Goal: Information Seeking & Learning: Understand process/instructions

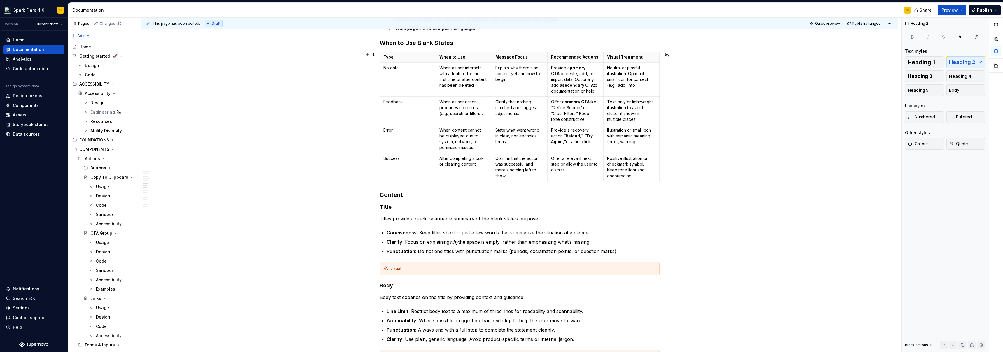
scroll to position [915, 0]
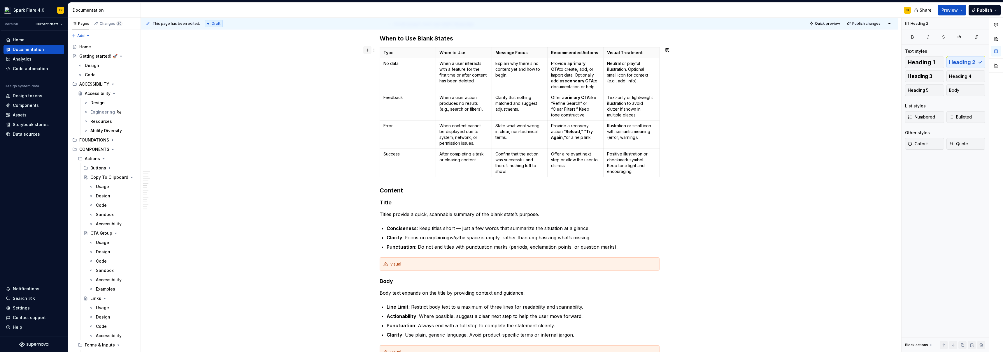
click at [365, 51] on button "button" at bounding box center [367, 50] width 8 height 8
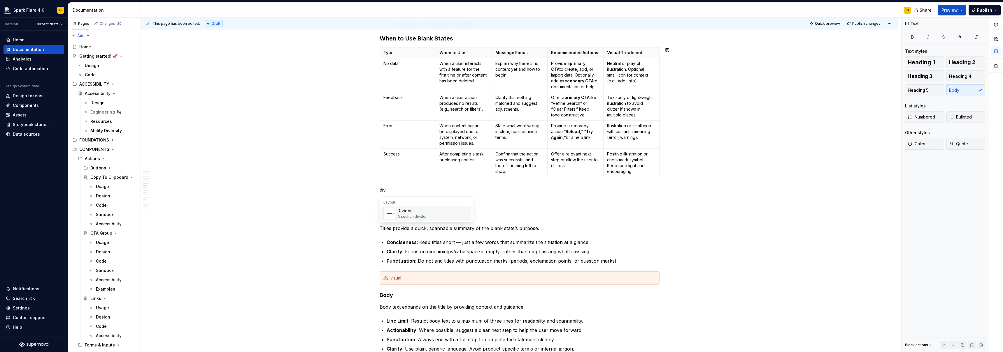
click at [412, 216] on div "A section divider" at bounding box center [411, 217] width 29 height 5
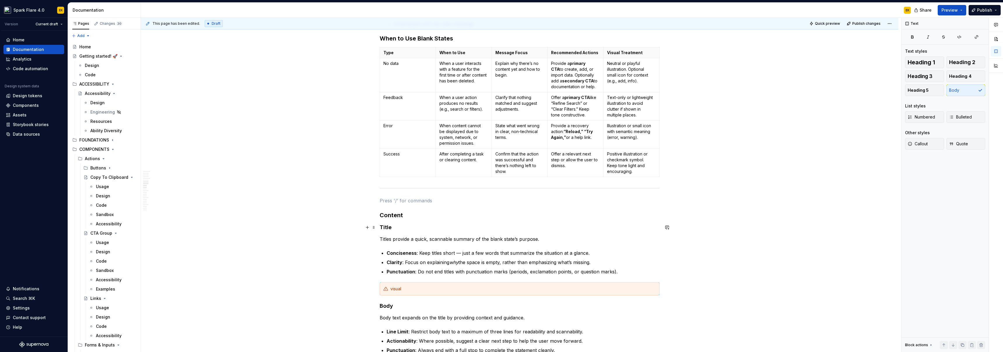
click at [547, 222] on div "**********" at bounding box center [520, 221] width 280 height 2028
click at [499, 202] on p at bounding box center [520, 200] width 280 height 7
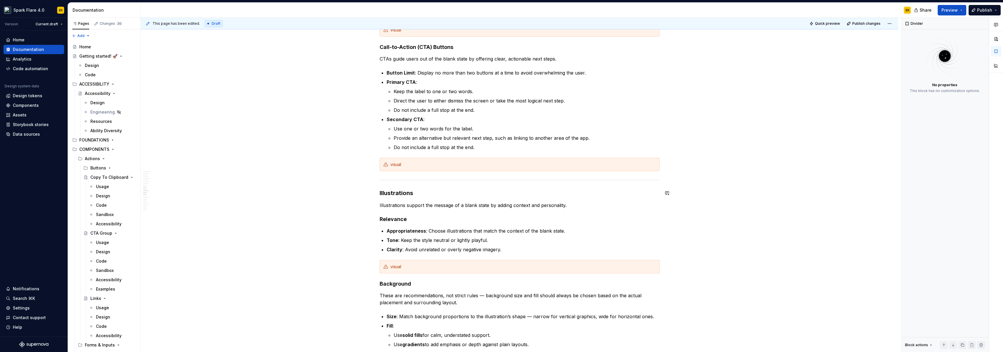
scroll to position [1289, 0]
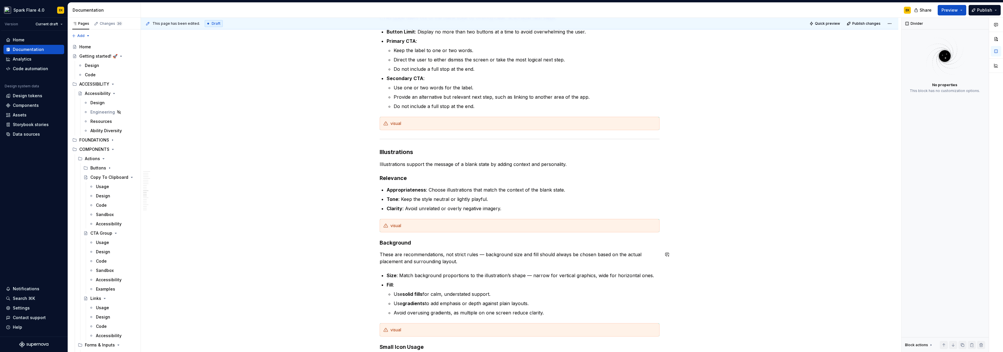
drag, startPoint x: 375, startPoint y: 139, endPoint x: 402, endPoint y: 249, distance: 112.9
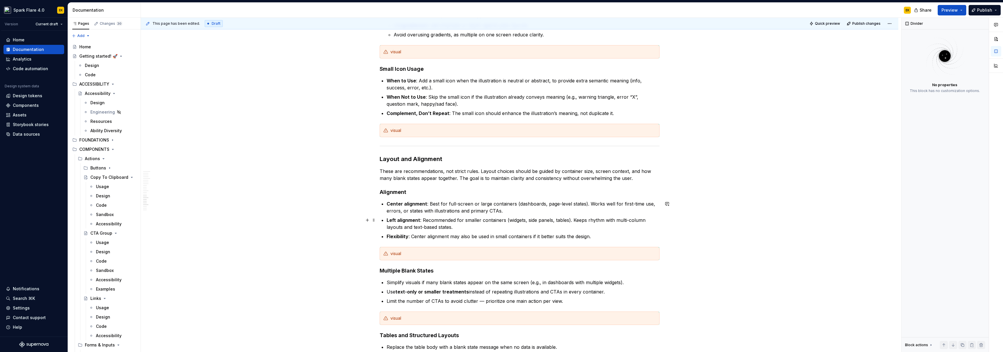
scroll to position [1608, 0]
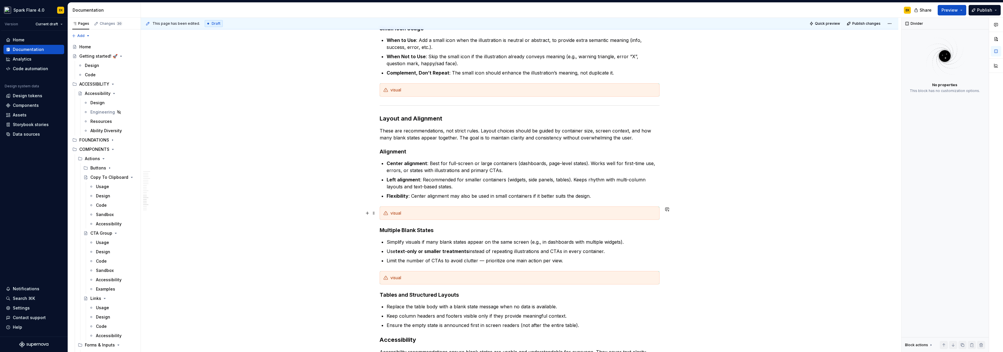
drag, startPoint x: 374, startPoint y: 107, endPoint x: 408, endPoint y: 211, distance: 109.9
drag, startPoint x: 373, startPoint y: 107, endPoint x: 377, endPoint y: 147, distance: 40.2
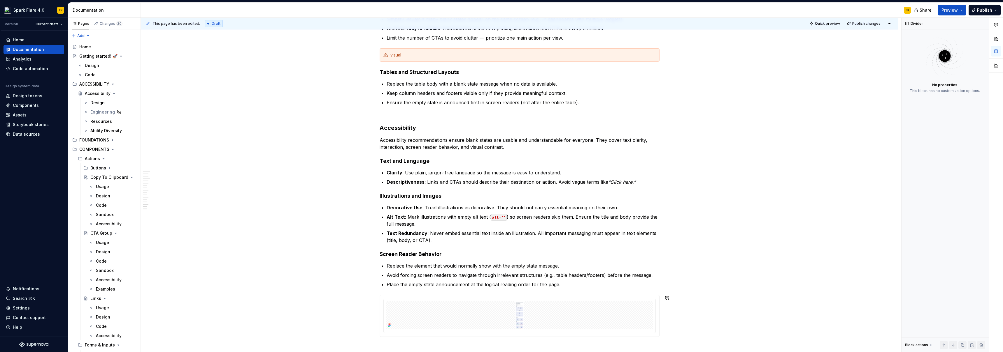
scroll to position [1928, 0]
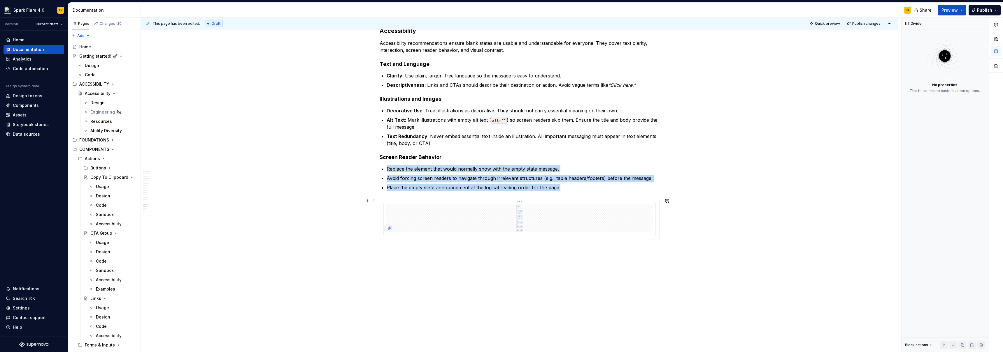
click at [406, 214] on img at bounding box center [519, 219] width 267 height 28
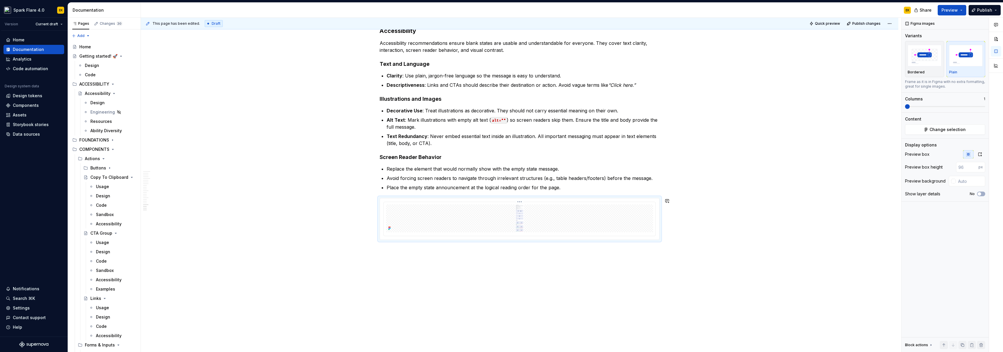
click at [405, 214] on img at bounding box center [519, 219] width 267 height 28
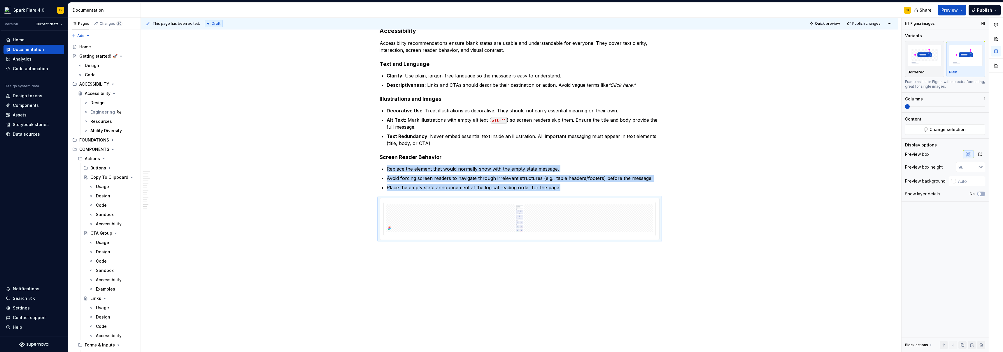
click at [905, 109] on span at bounding box center [907, 106] width 5 height 5
click at [637, 230] on img at bounding box center [519, 219] width 267 height 28
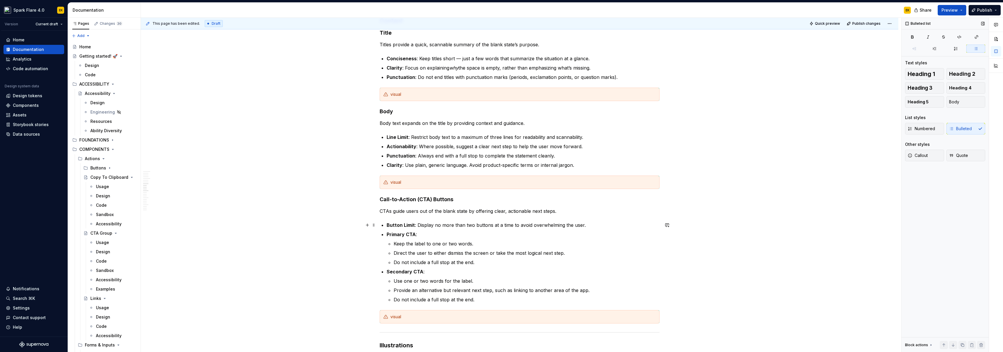
scroll to position [1101, 0]
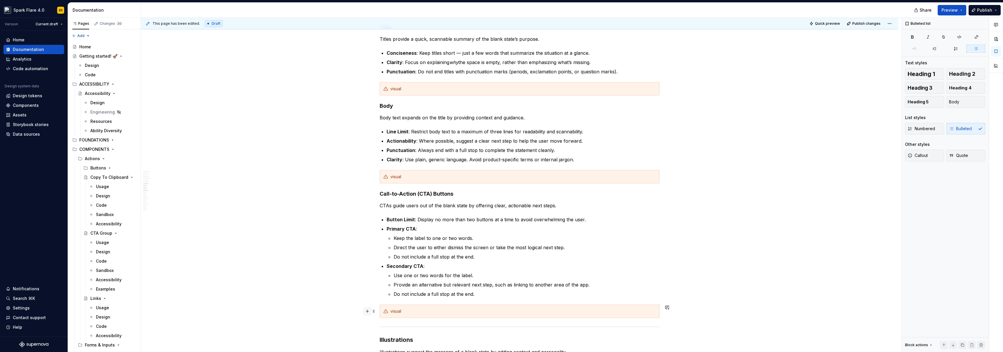
click at [366, 313] on button "button" at bounding box center [367, 312] width 8 height 8
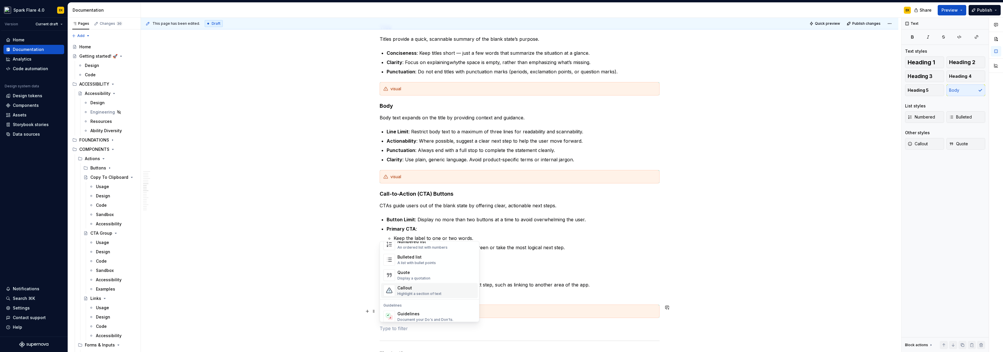
scroll to position [161, 0]
click at [429, 262] on div "Guidelines" at bounding box center [425, 260] width 56 height 6
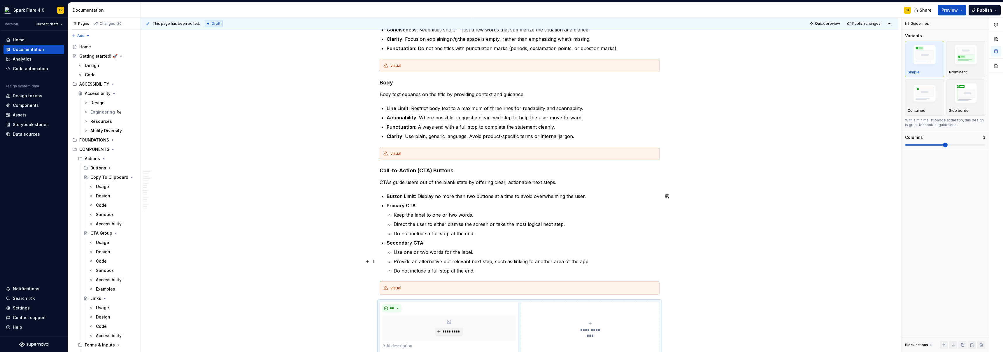
scroll to position [1174, 0]
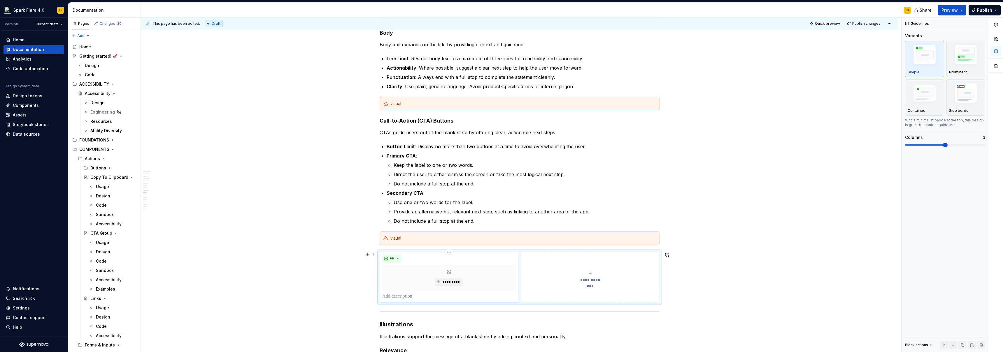
click at [417, 295] on p at bounding box center [449, 296] width 134 height 7
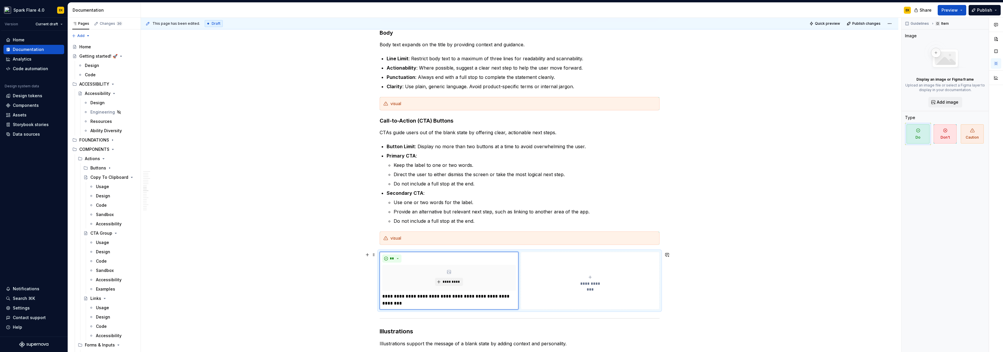
click at [590, 279] on icon "submit" at bounding box center [590, 277] width 5 height 5
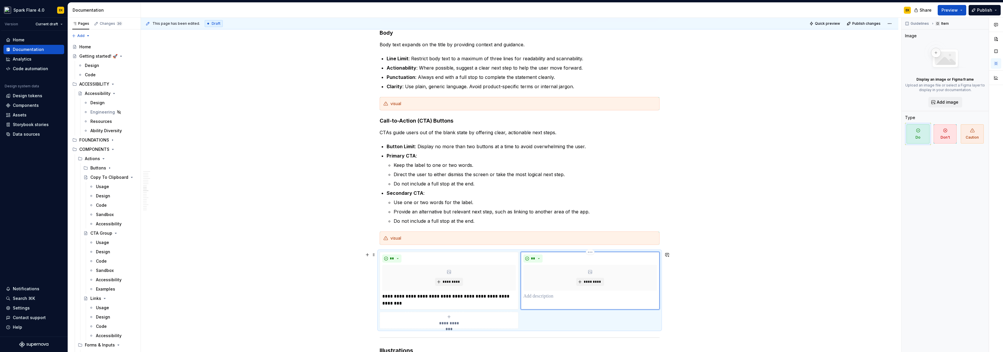
click at [562, 299] on p at bounding box center [590, 296] width 134 height 7
click at [531, 259] on span "**" at bounding box center [533, 259] width 5 height 5
click at [543, 280] on div "Don't" at bounding box center [546, 280] width 11 height 6
click at [505, 257] on div "**" at bounding box center [449, 259] width 134 height 8
click at [373, 253] on span at bounding box center [373, 255] width 5 height 8
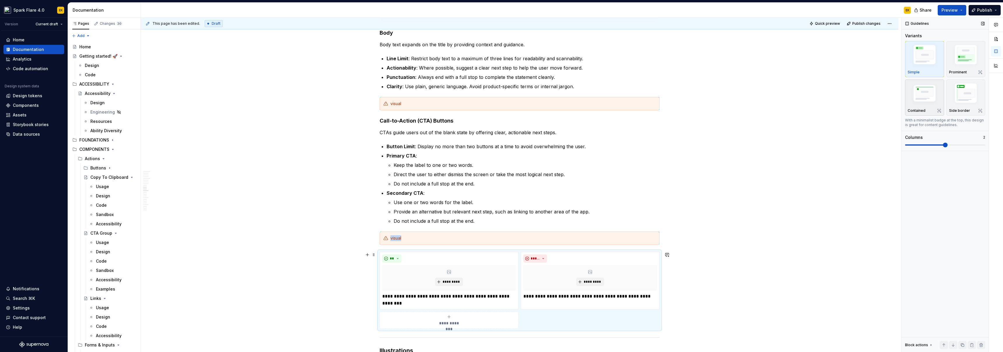
click at [915, 99] on img "button" at bounding box center [925, 94] width 34 height 23
click at [923, 50] on img "button" at bounding box center [925, 55] width 34 height 25
type textarea "*"
